Goal: Find specific page/section: Find specific page/section

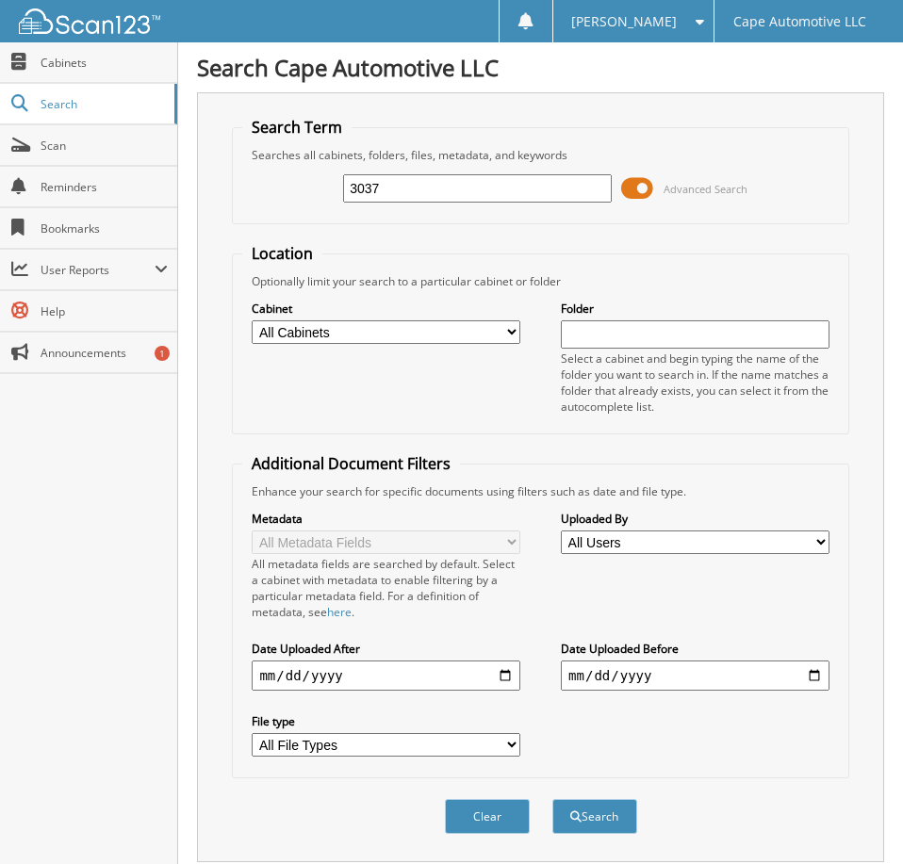
click at [409, 198] on input "3037" at bounding box center [477, 188] width 268 height 28
type input "06410"
click at [552, 799] on button "Search" at bounding box center [594, 816] width 85 height 35
click at [628, 195] on span at bounding box center [637, 188] width 32 height 28
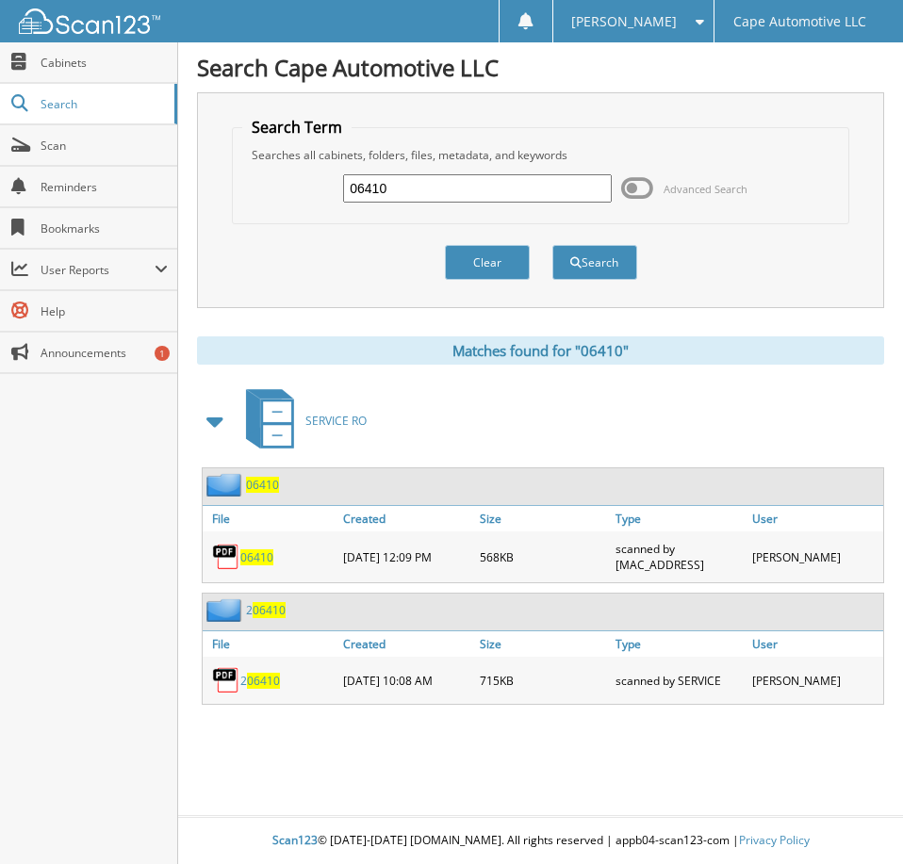
click at [255, 565] on span "06410" at bounding box center [256, 557] width 33 height 16
click at [428, 201] on input "06410" at bounding box center [477, 188] width 268 height 28
type input "06417"
click at [552, 245] on button "Search" at bounding box center [594, 262] width 85 height 35
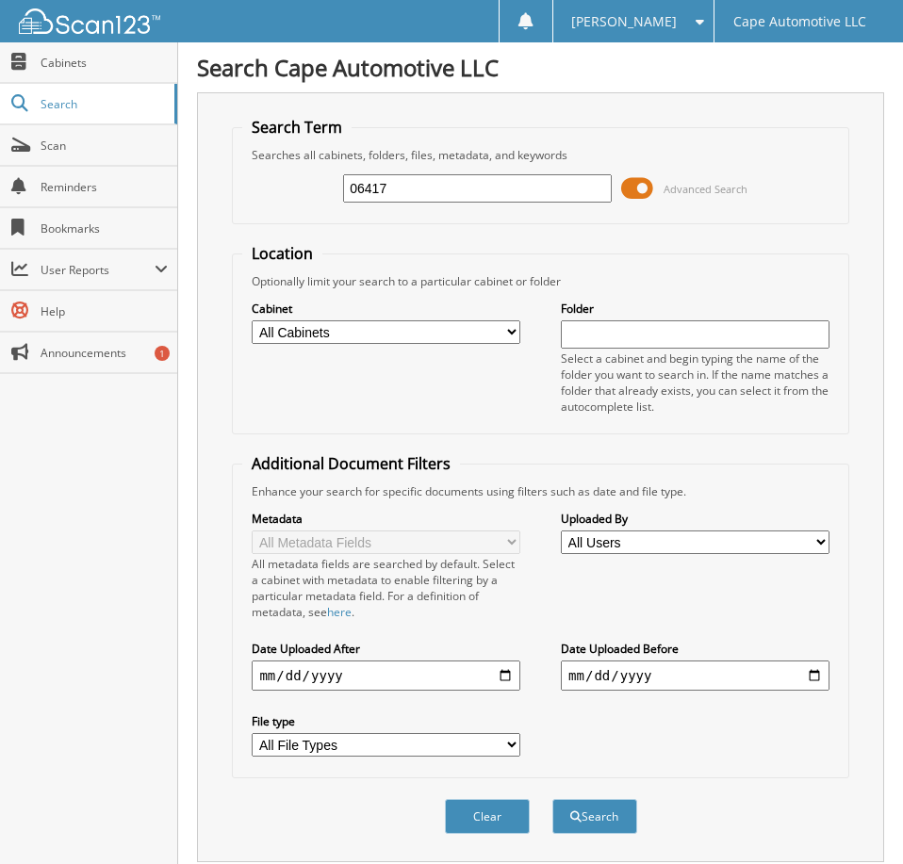
click at [649, 195] on span at bounding box center [637, 188] width 32 height 28
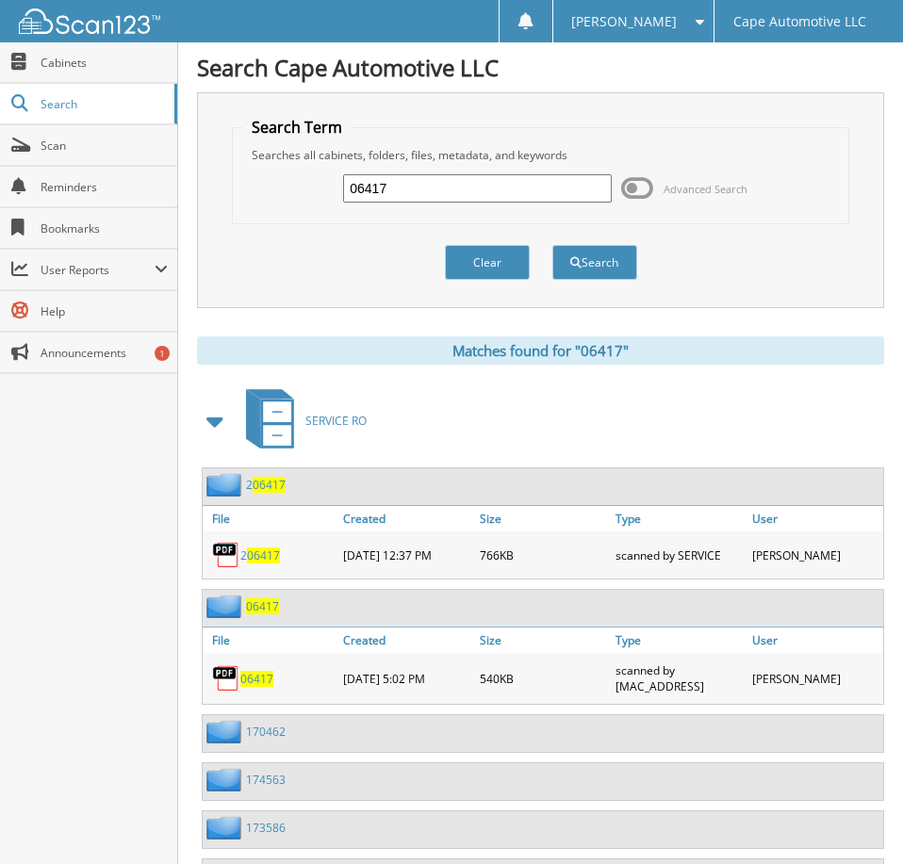
click at [266, 687] on span "06417" at bounding box center [256, 679] width 33 height 16
click at [422, 191] on input "06417" at bounding box center [477, 188] width 268 height 28
type input "06171"
click at [552, 245] on button "Search" at bounding box center [594, 262] width 85 height 35
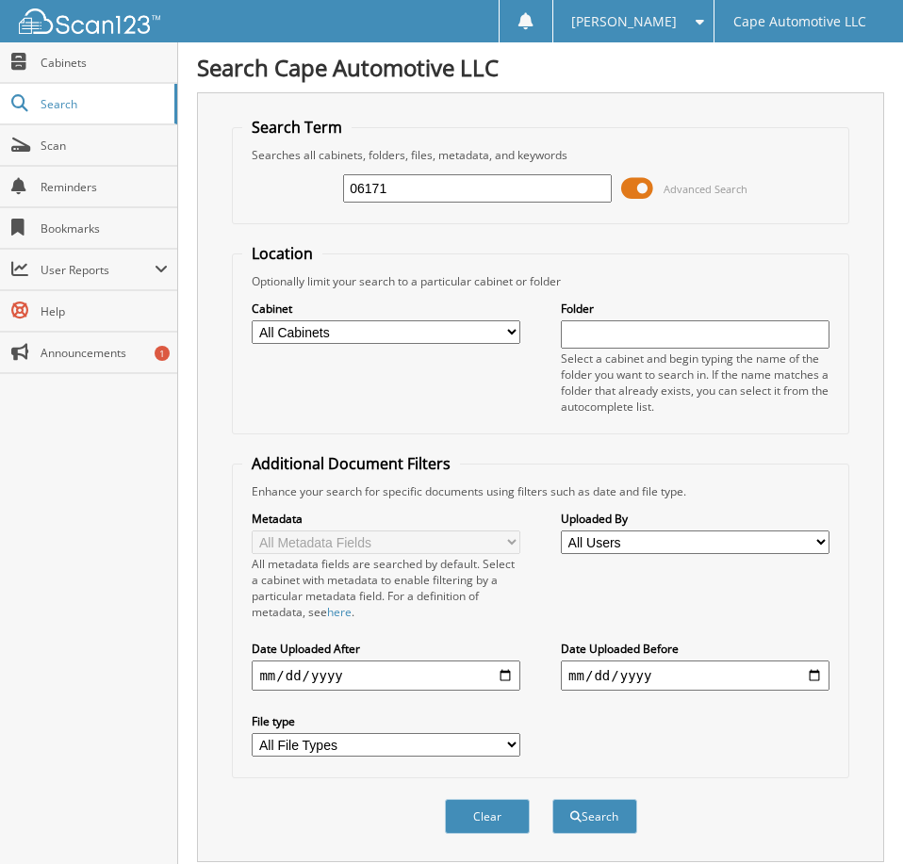
click at [631, 195] on span at bounding box center [637, 188] width 32 height 28
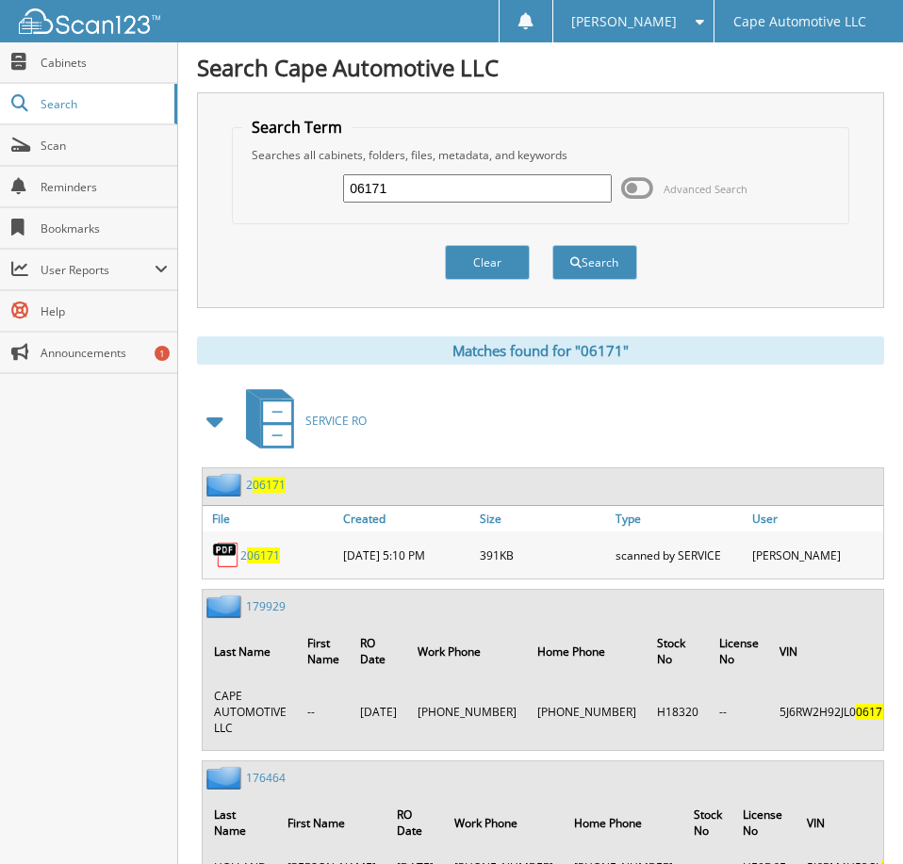
click at [485, 191] on input "06171" at bounding box center [477, 188] width 268 height 28
type input "05284"
click at [552, 245] on button "Search" at bounding box center [594, 262] width 85 height 35
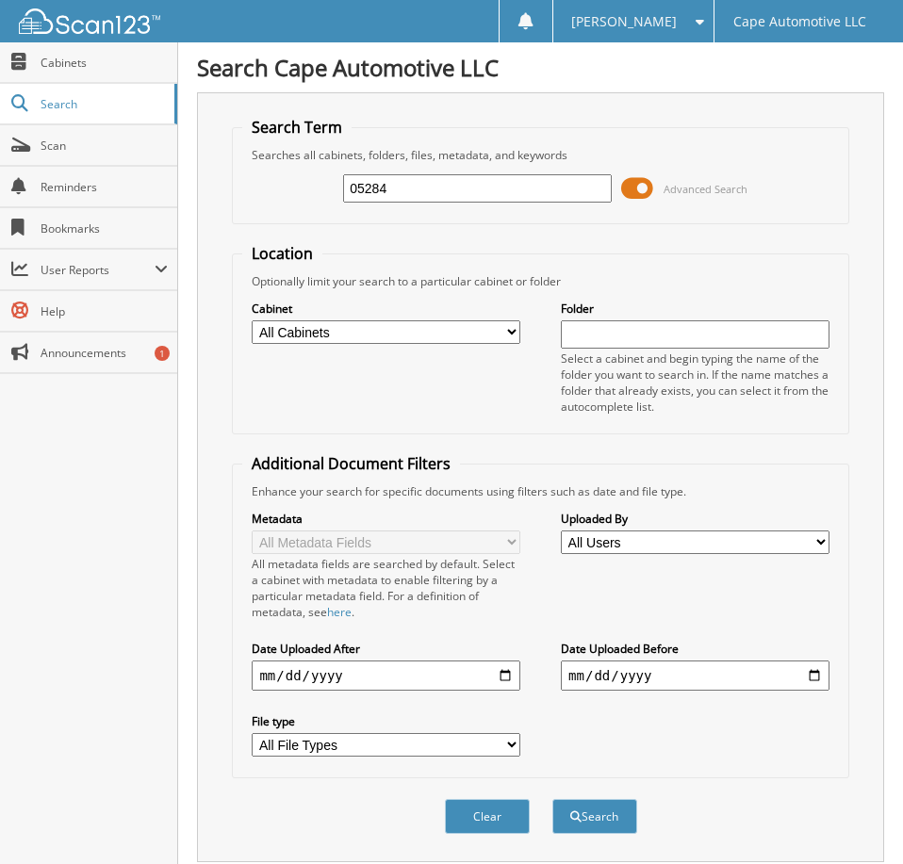
click at [641, 199] on span at bounding box center [637, 188] width 32 height 28
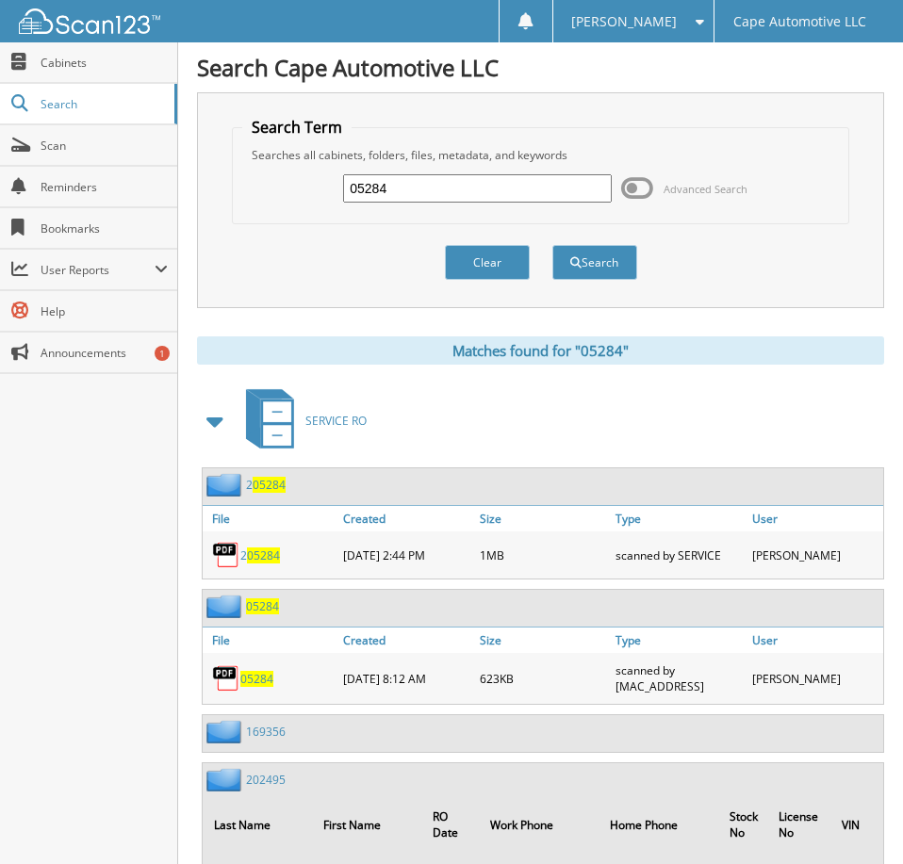
click at [415, 190] on input "05284" at bounding box center [477, 188] width 268 height 28
type input "03349"
click at [552, 245] on button "Search" at bounding box center [594, 262] width 85 height 35
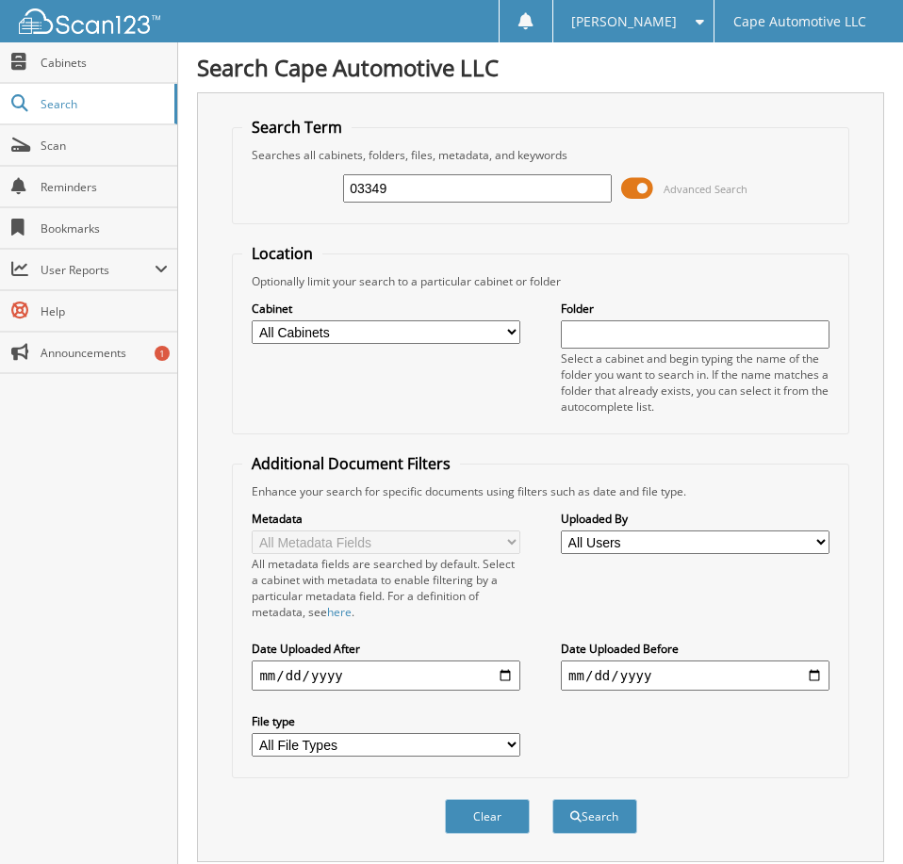
click at [643, 197] on span at bounding box center [637, 188] width 32 height 28
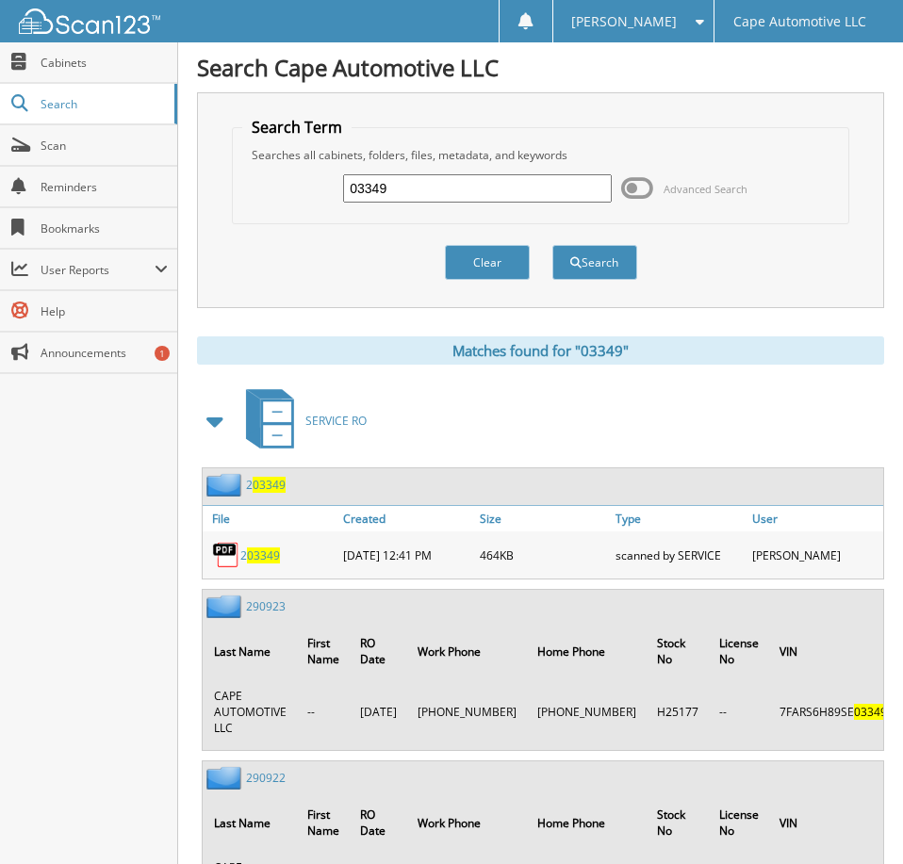
click at [643, 24] on span "[PERSON_NAME]" at bounding box center [624, 21] width 106 height 11
click at [650, 91] on link "Logout" at bounding box center [633, 91] width 160 height 33
